Goal: Obtain resource: Download file/media

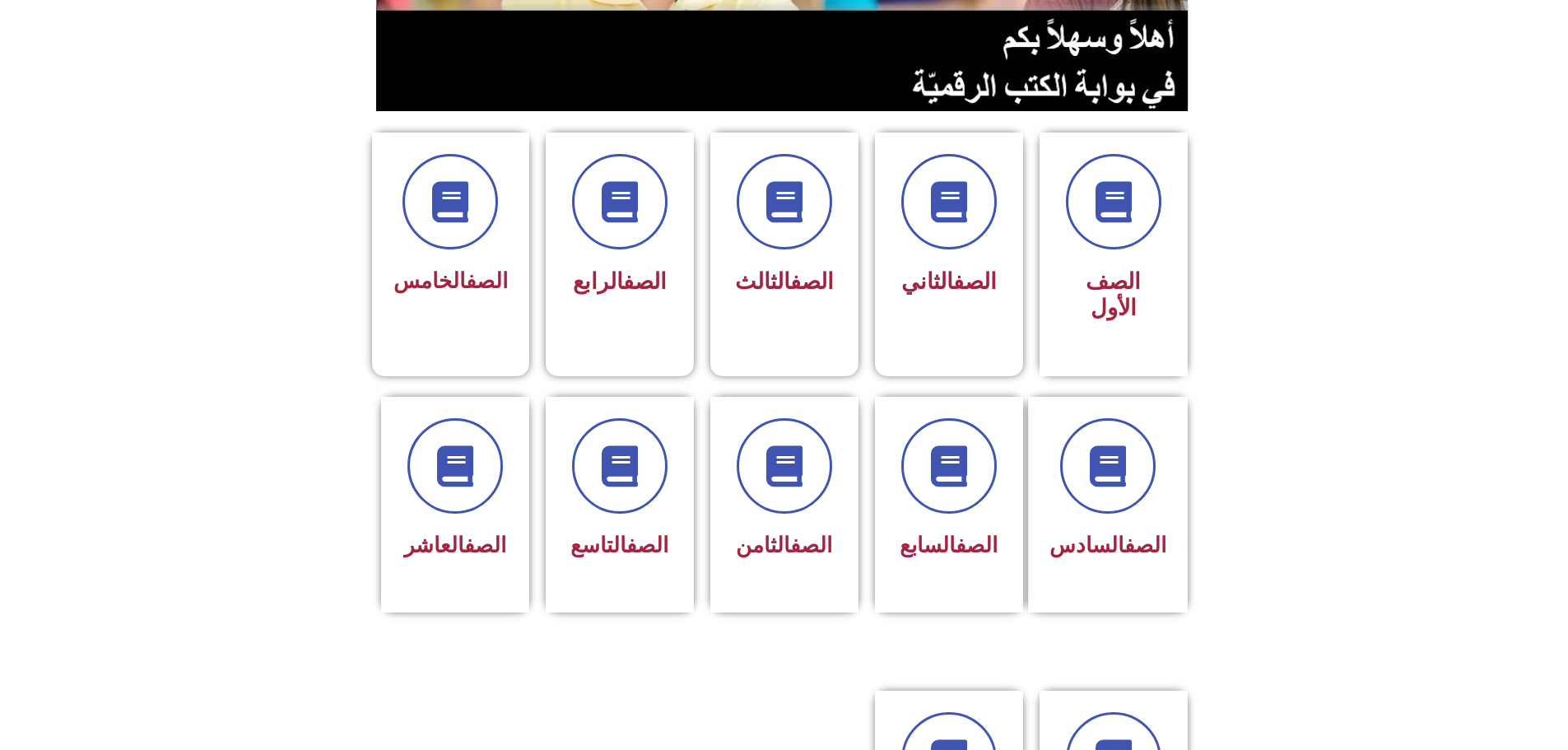
scroll to position [494, 0]
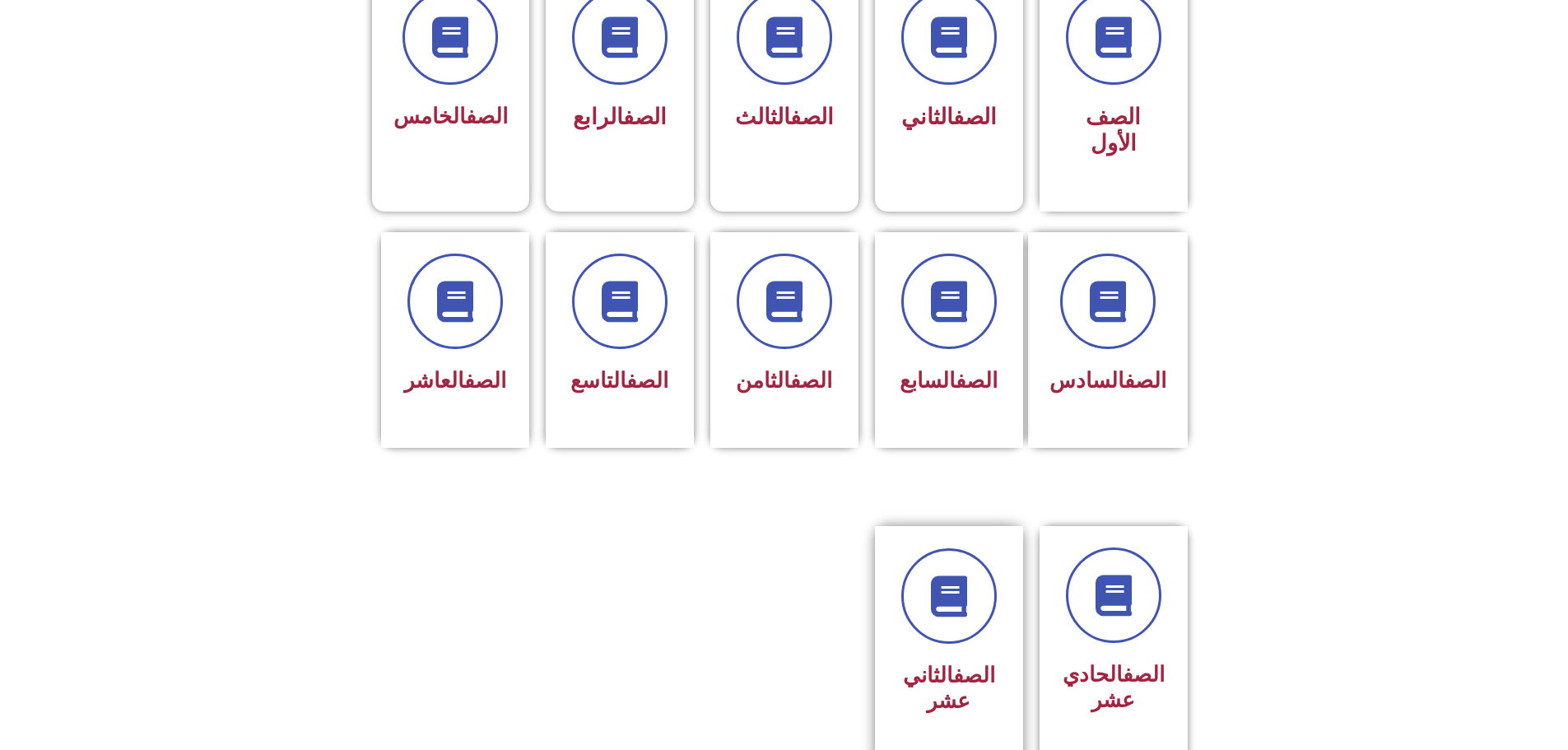
click at [751, 656] on div "الصف الثاني عشر" at bounding box center [949, 688] width 104 height 66
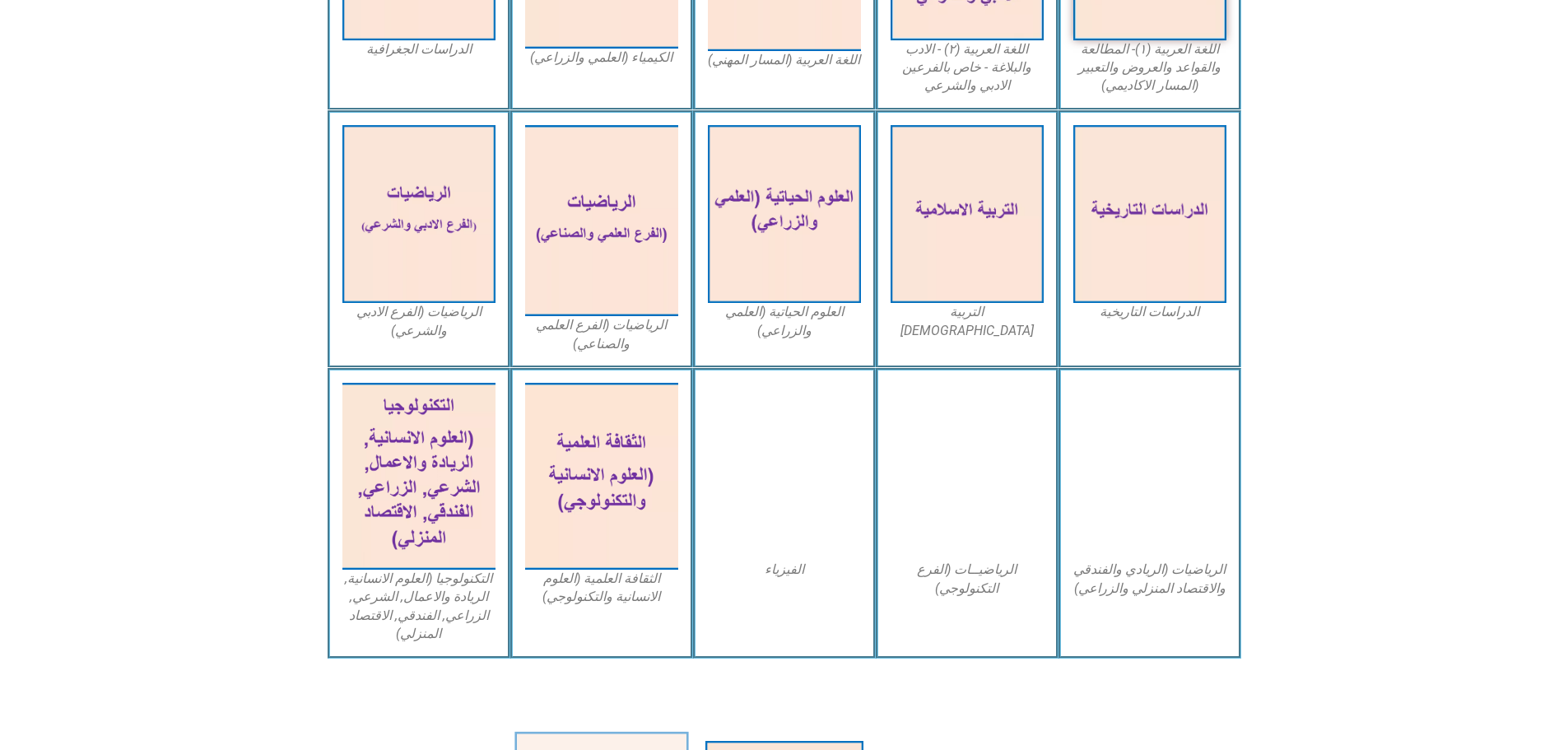
scroll to position [923, 0]
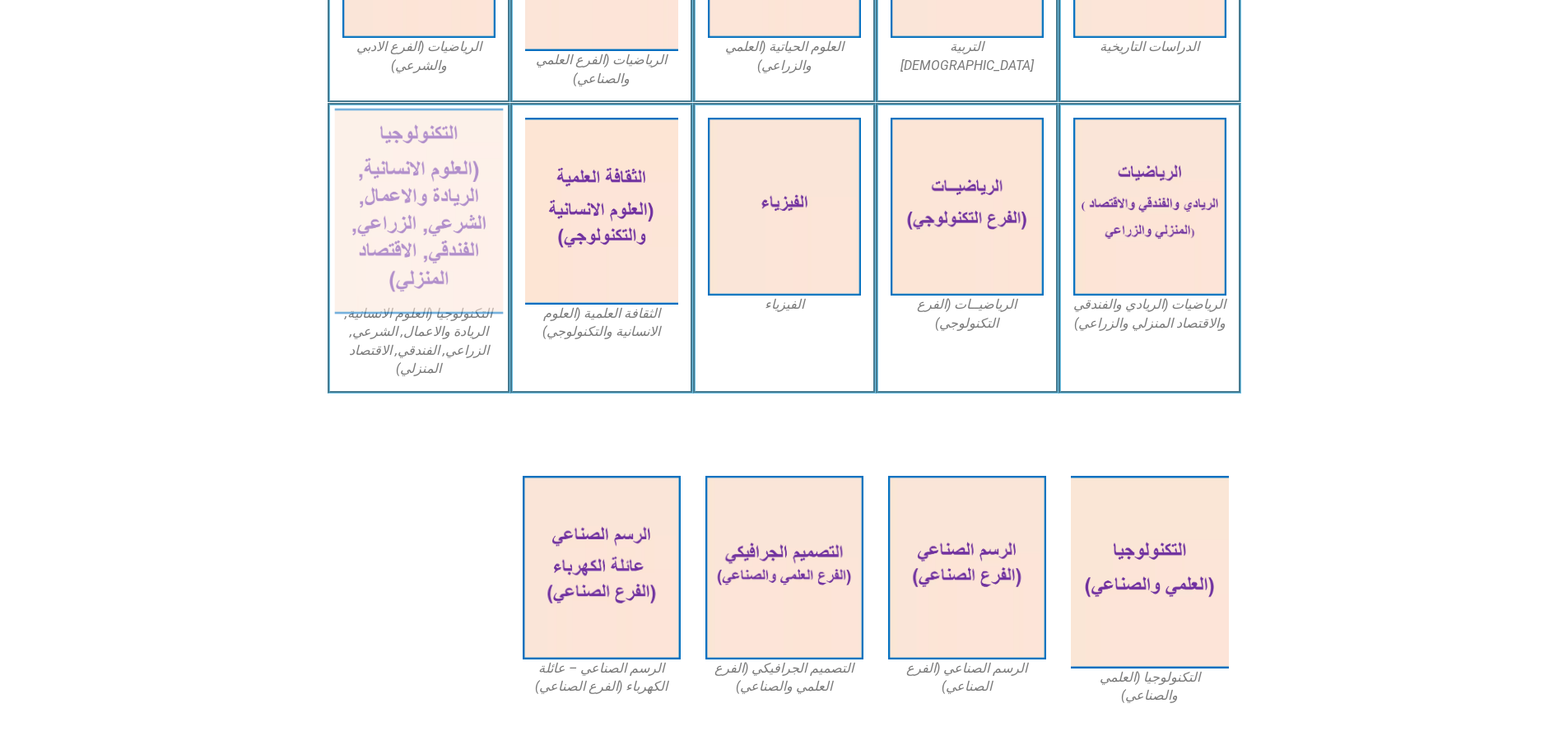
click at [379, 208] on img at bounding box center [419, 211] width 169 height 206
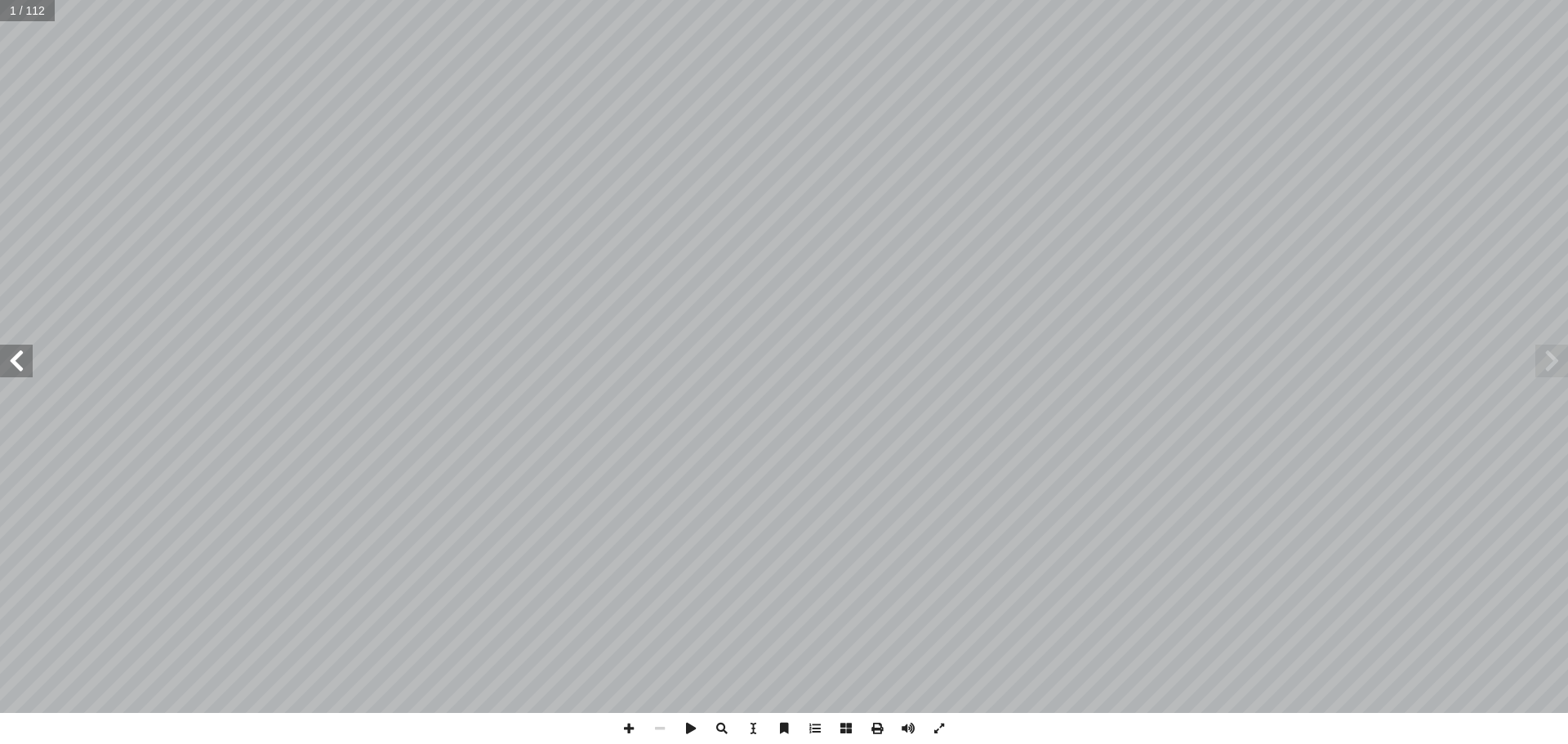
click at [11, 362] on span at bounding box center [17, 361] width 33 height 33
click at [878, 734] on span at bounding box center [878, 728] width 31 height 31
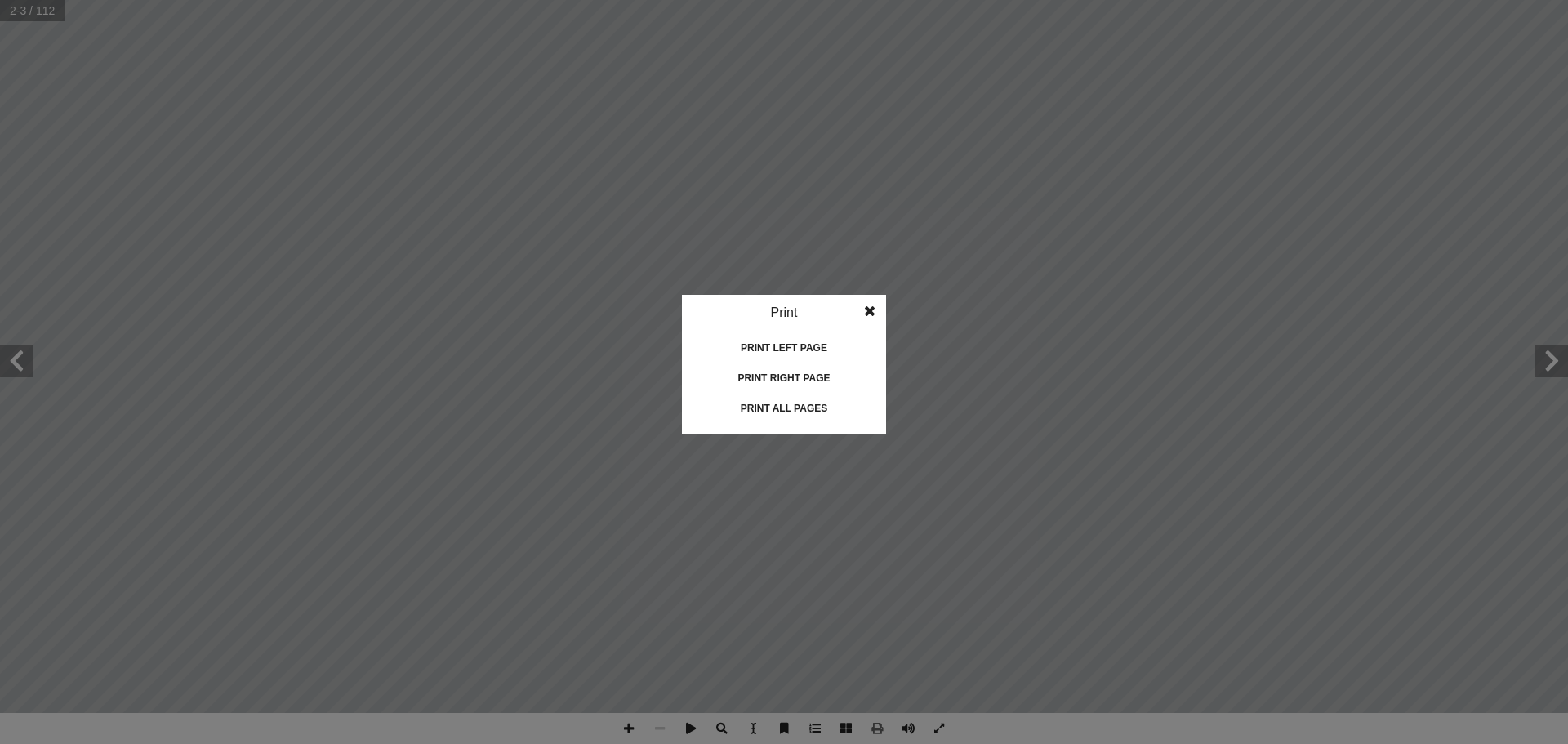
click at [779, 316] on div "Print" at bounding box center [784, 312] width 204 height 36
click at [784, 296] on div "Print" at bounding box center [784, 312] width 204 height 36
click at [783, 310] on div "Print" at bounding box center [784, 312] width 204 height 36
click at [763, 405] on div "Print all pages" at bounding box center [784, 408] width 164 height 26
